Goal: Task Accomplishment & Management: Manage account settings

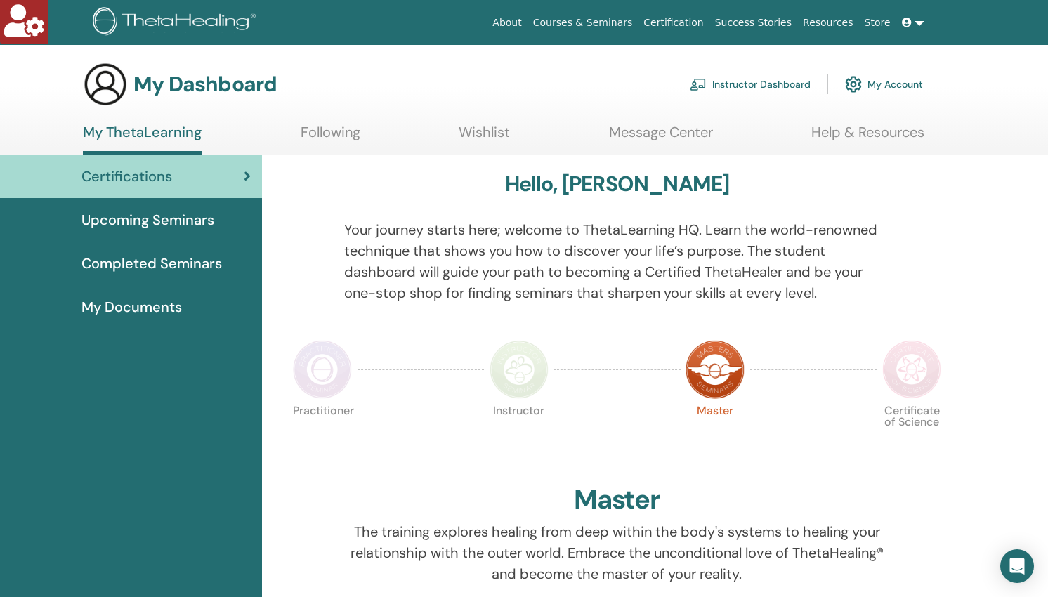
click at [744, 85] on link "Instructor Dashboard" at bounding box center [749, 84] width 121 height 31
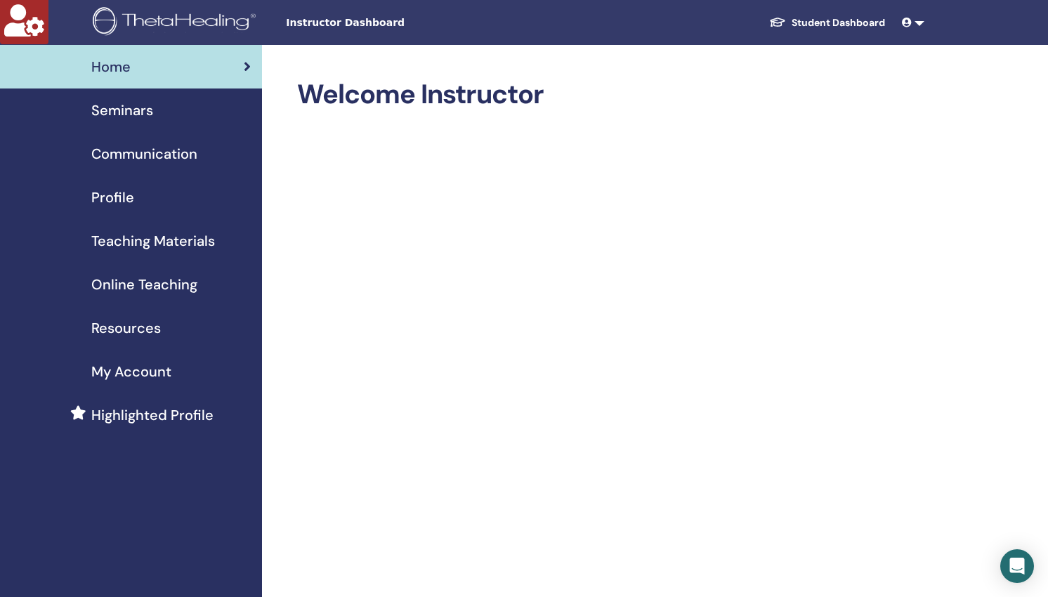
click at [138, 113] on span "Seminars" at bounding box center [122, 110] width 62 height 21
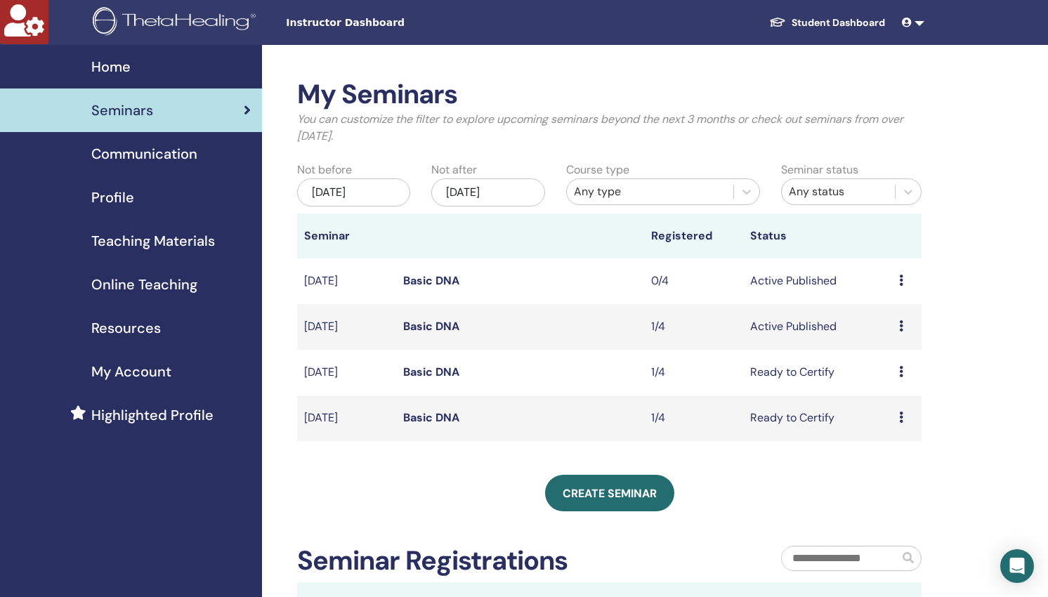
click at [430, 371] on link "Basic DNA" at bounding box center [431, 371] width 56 height 15
click at [446, 421] on link "Basic DNA" at bounding box center [431, 417] width 56 height 15
